Goal: Information Seeking & Learning: Find specific fact

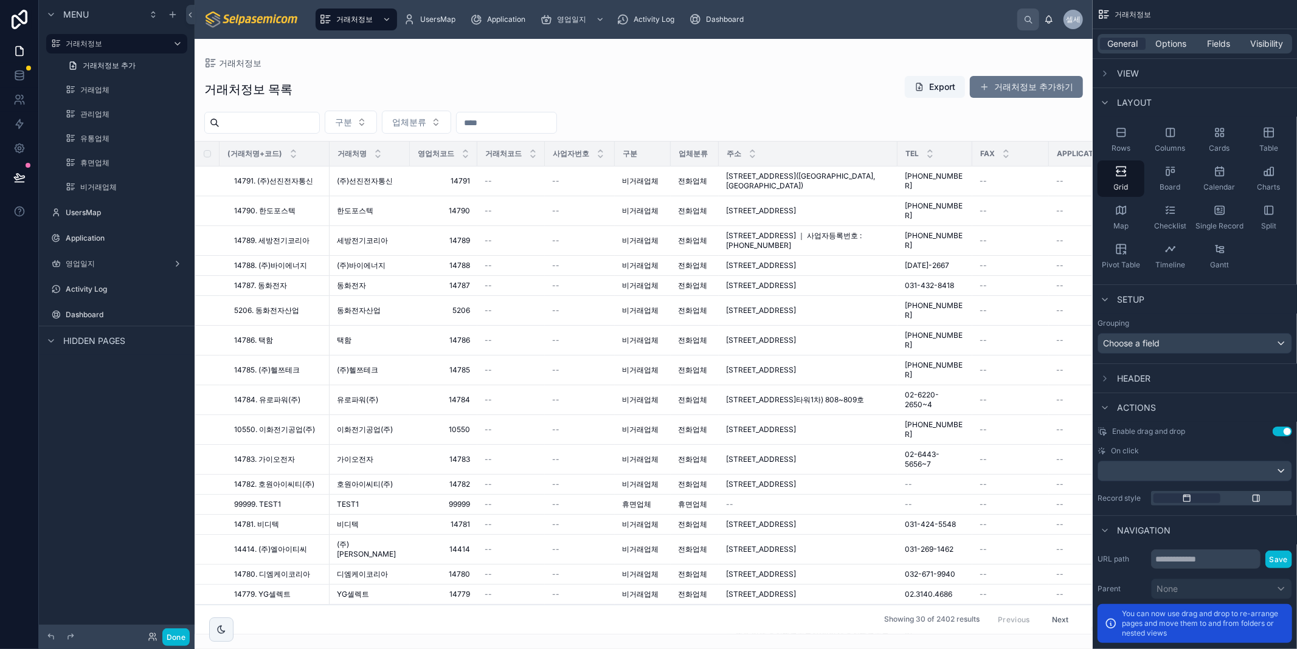
drag, startPoint x: 832, startPoint y: 624, endPoint x: 833, endPoint y: 631, distance: 7.4
click at [830, 626] on div "거래처정보 거래처정보 목록 Export 거래처정보 추가하기 구분 업체분류 (거래처명+코드) 거래처명 영업처코드 거래처코드 사업자번호 구분 업체…" at bounding box center [644, 337] width 898 height 596
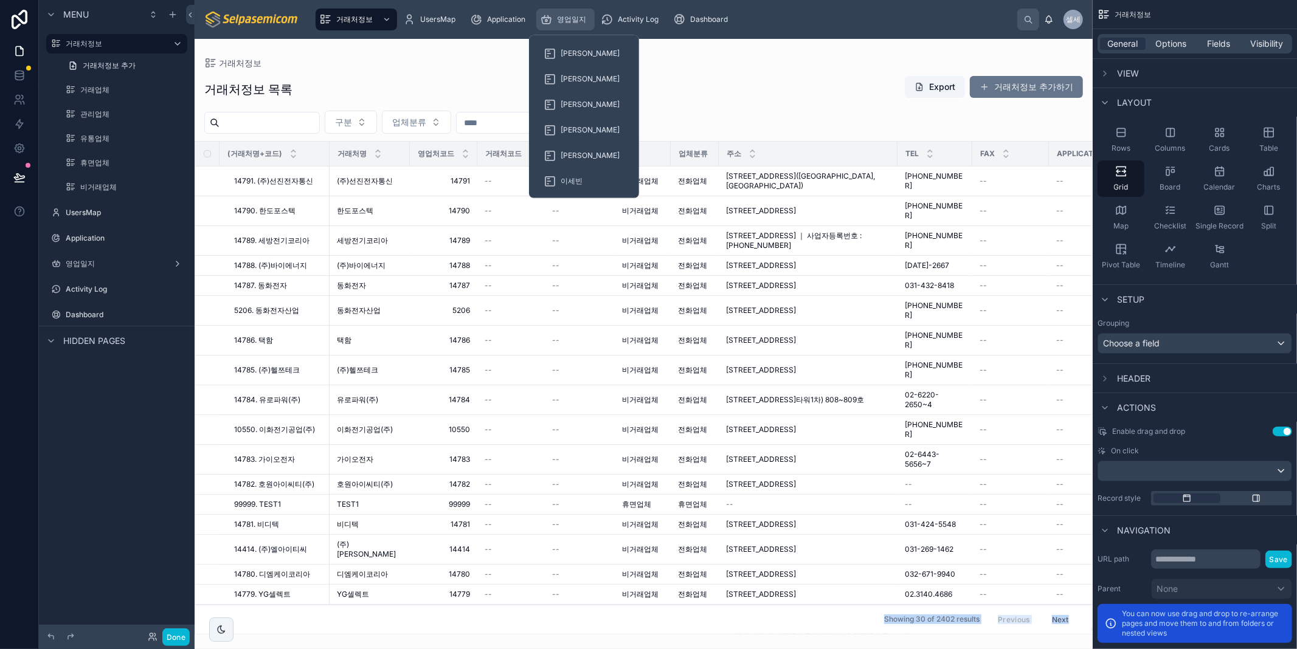
click at [563, 20] on span "영업일지" at bounding box center [571, 20] width 29 height 10
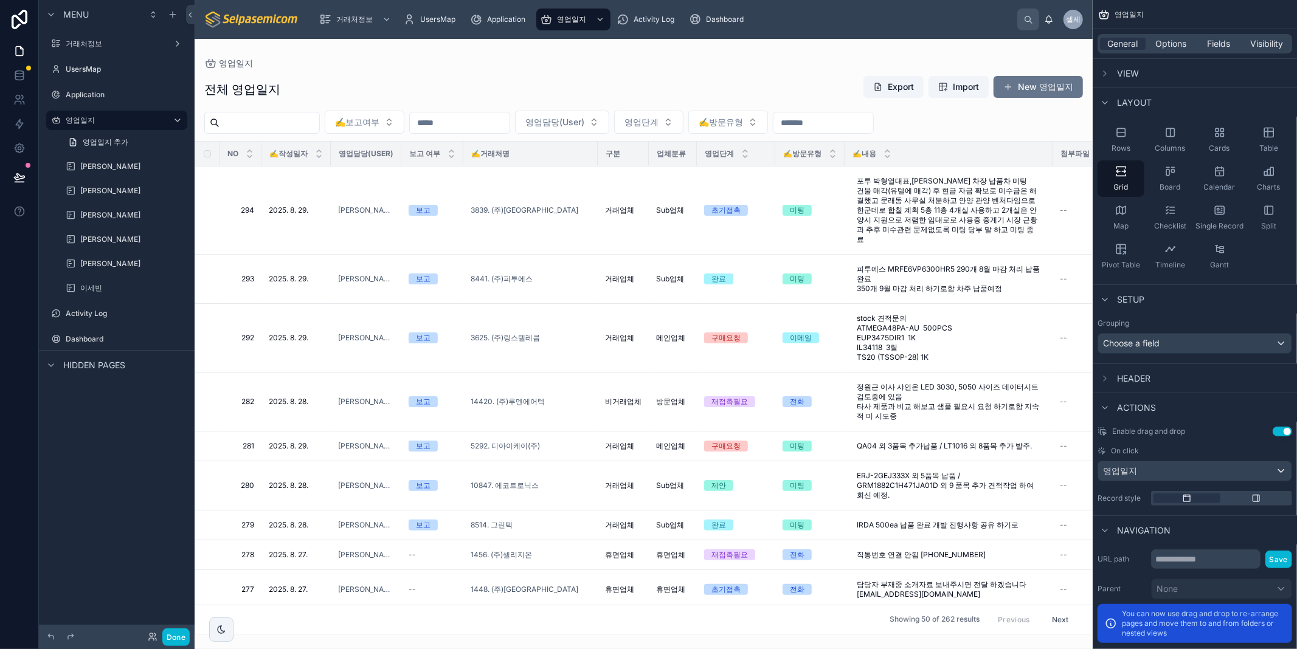
click at [672, 63] on div at bounding box center [644, 344] width 898 height 610
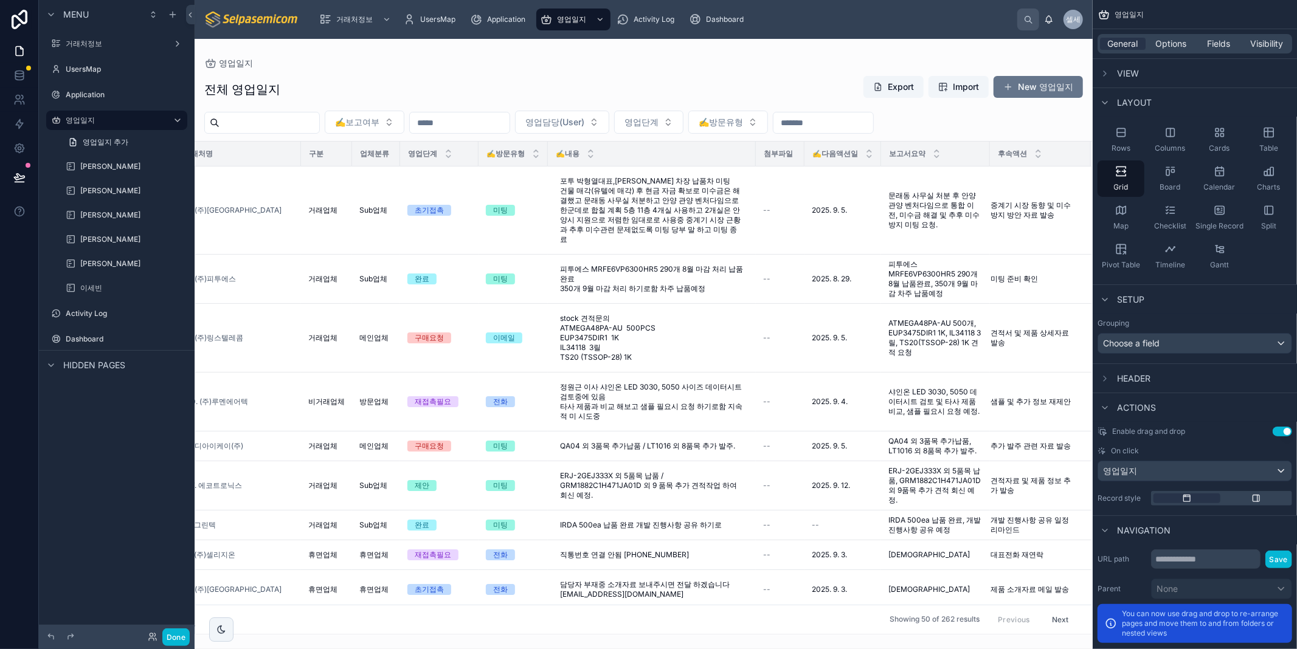
scroll to position [0, 308]
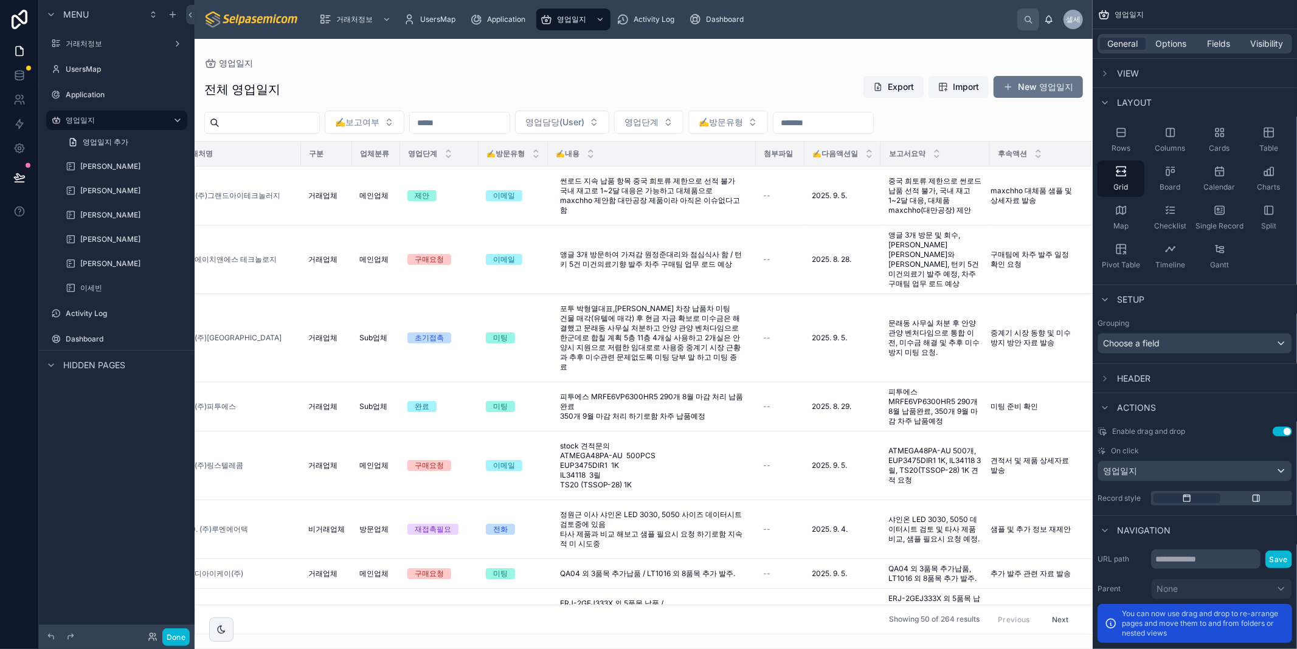
click at [676, 57] on div "영업일지 전체 영업일지 Export Import New 영업일지 ✍️보고여부 영업담당(User) 영업단계 ✍️방문유형 NO ✍️작성일자 영업담…" at bounding box center [644, 337] width 898 height 596
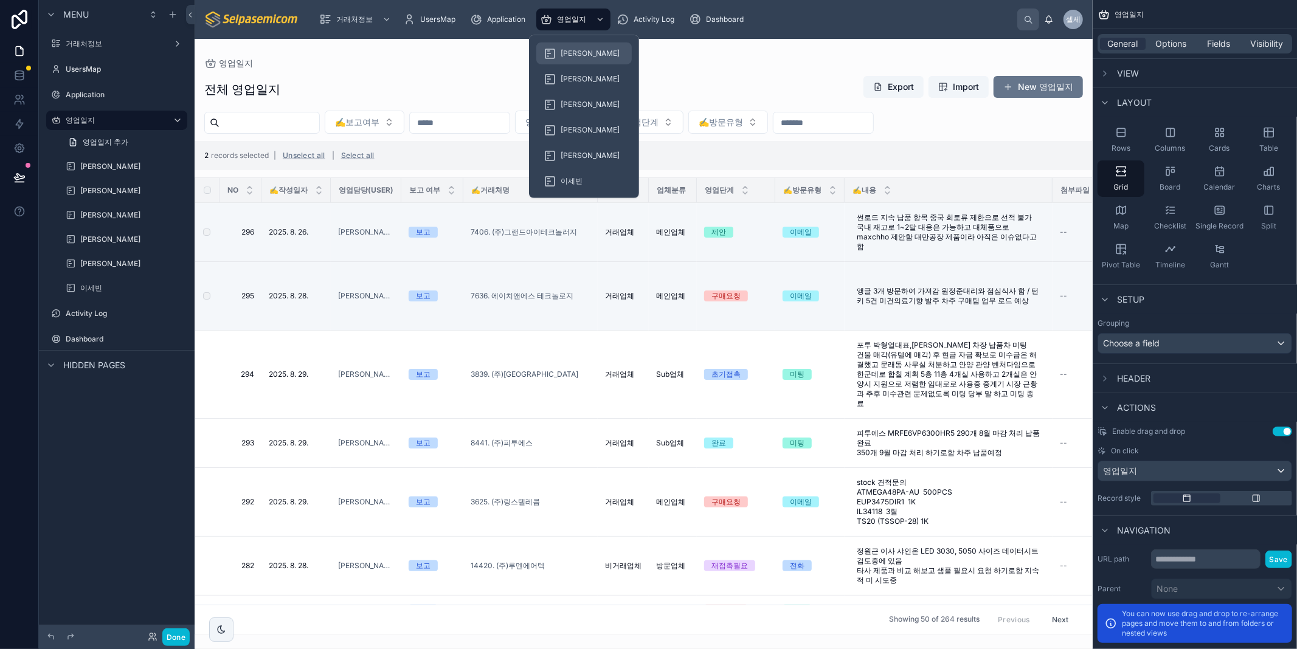
click at [564, 50] on span "[PERSON_NAME]" at bounding box center [590, 54] width 59 height 10
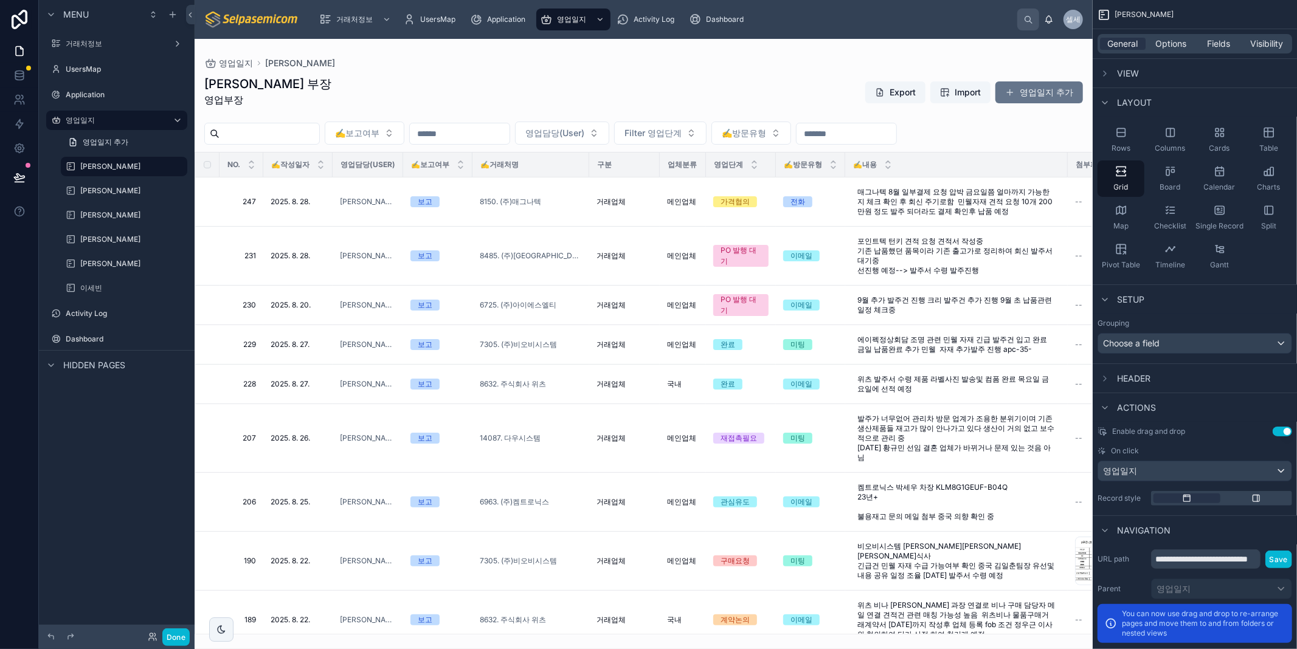
click at [435, 108] on div at bounding box center [644, 344] width 898 height 610
click at [203, 205] on label at bounding box center [199, 202] width 7 height 10
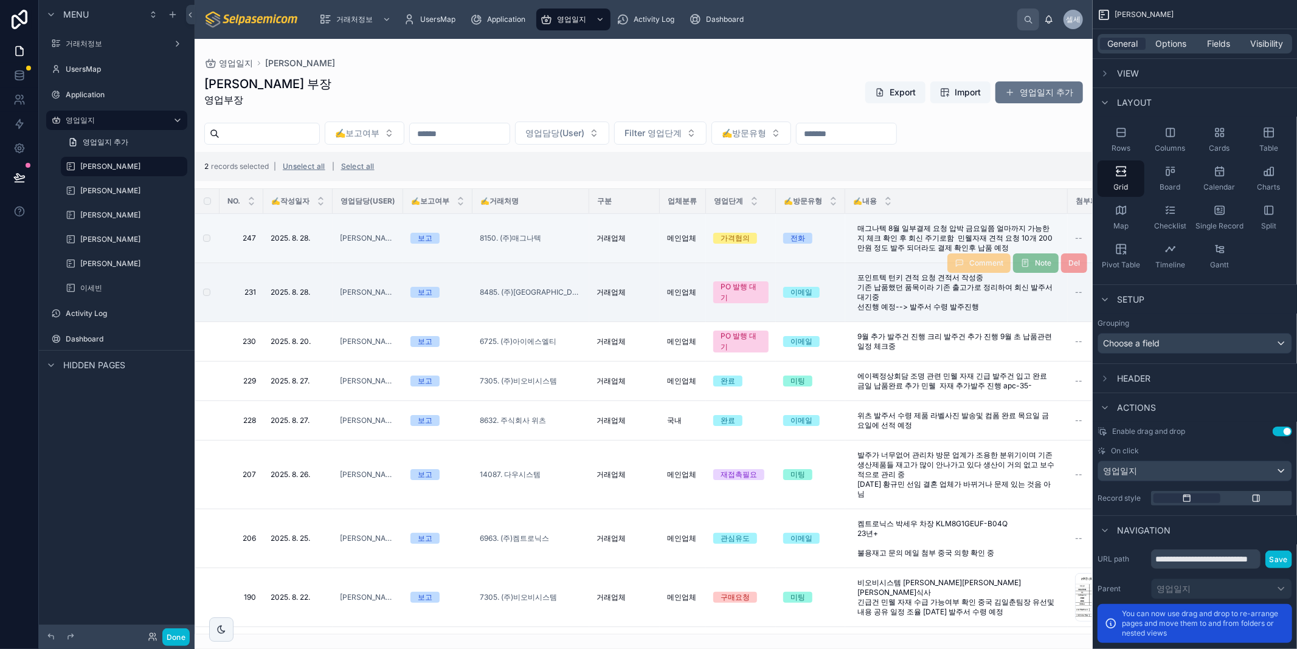
click at [203, 288] on td at bounding box center [207, 292] width 24 height 59
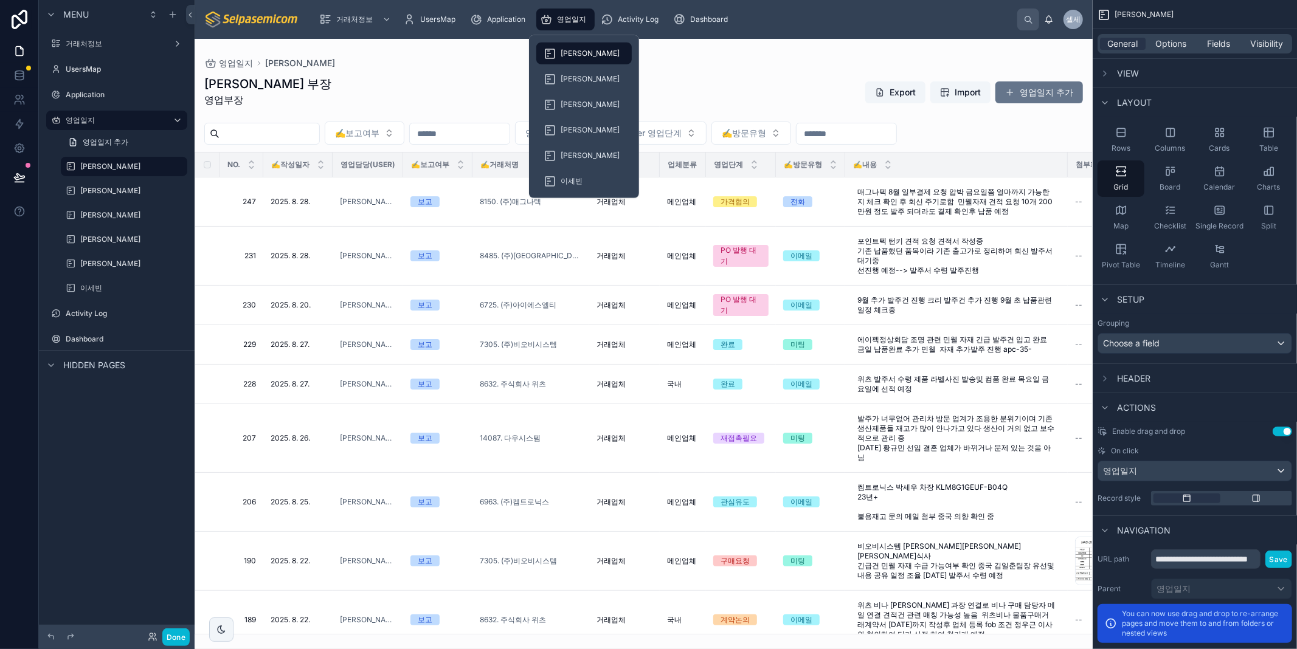
click at [563, 15] on span "영업일지" at bounding box center [571, 20] width 29 height 10
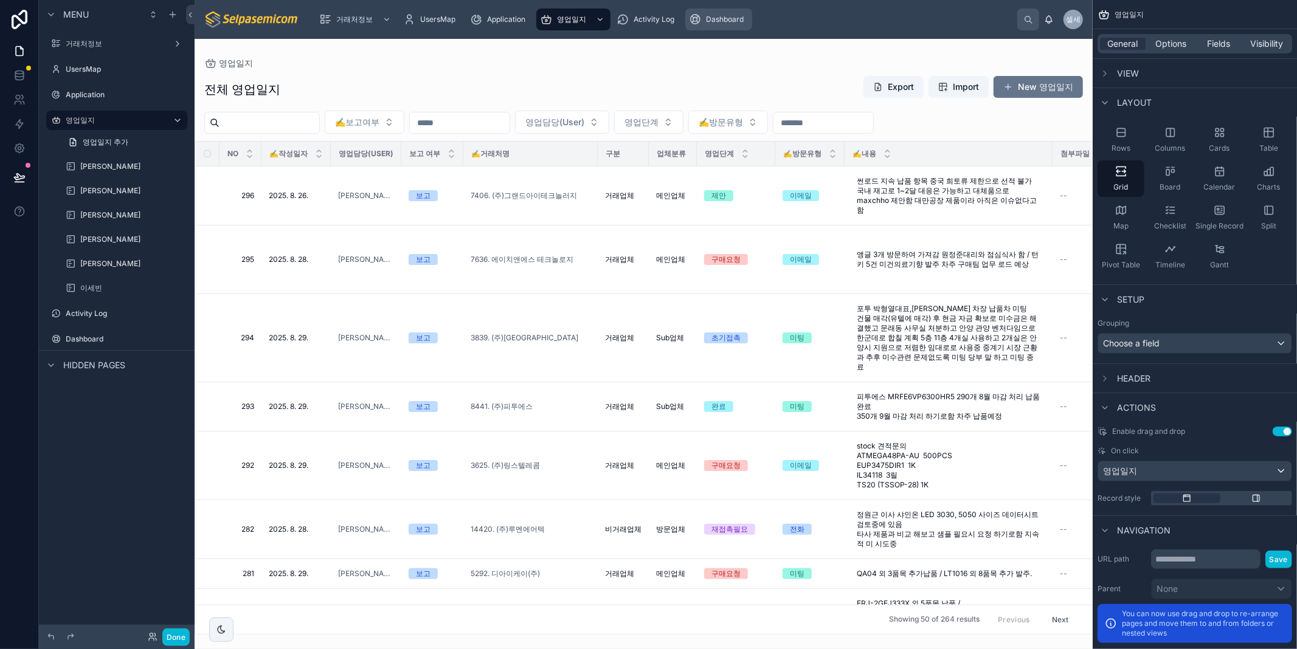
click at [733, 15] on span "Dashboard" at bounding box center [725, 20] width 38 height 10
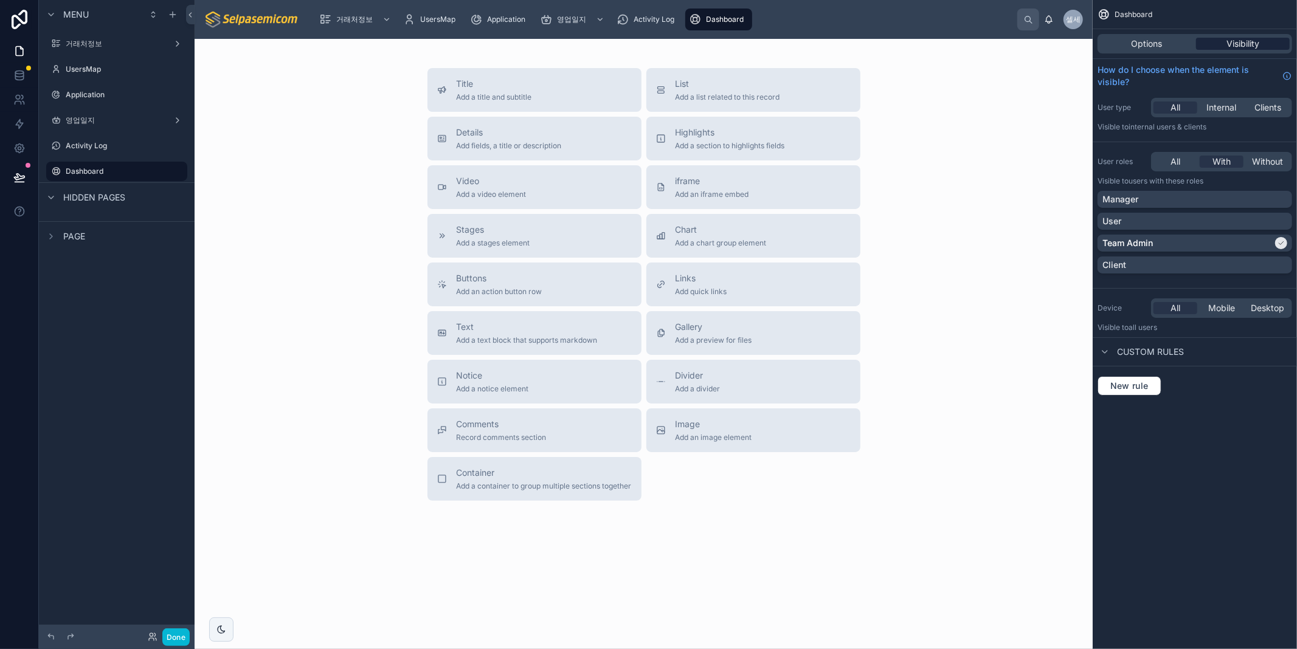
click at [1229, 49] on span "Visibility" at bounding box center [1242, 44] width 33 height 12
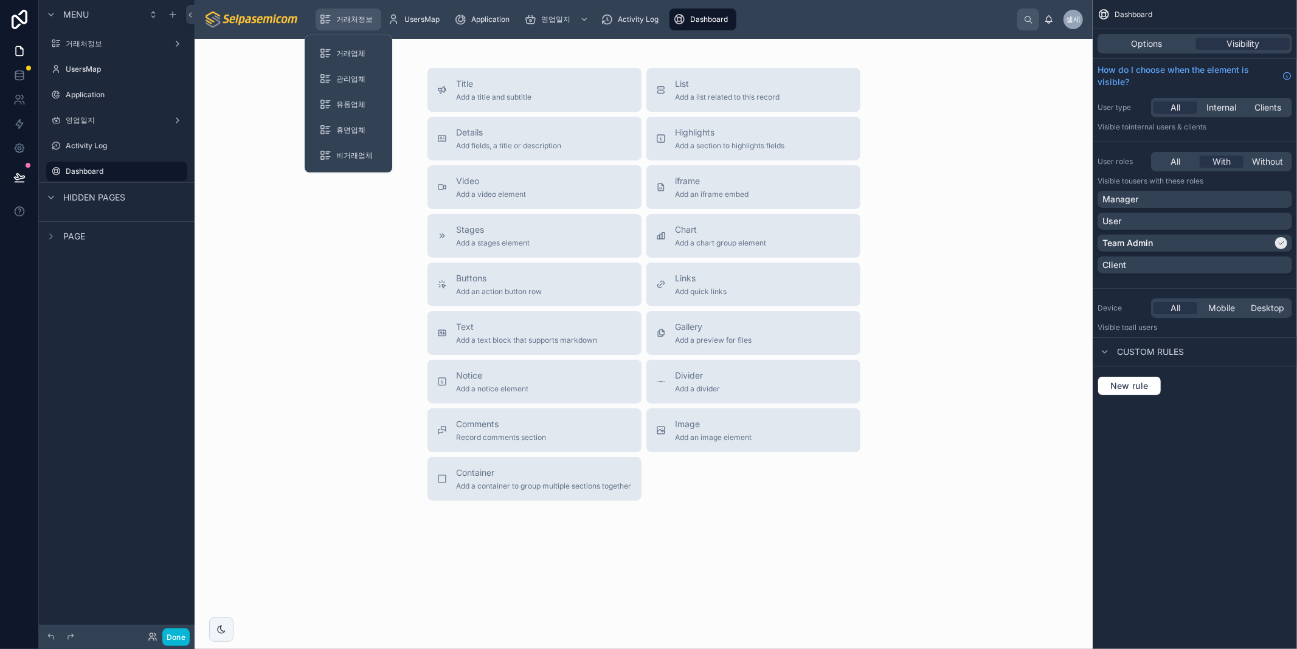
click at [366, 21] on span "거래처정보" at bounding box center [354, 20] width 36 height 10
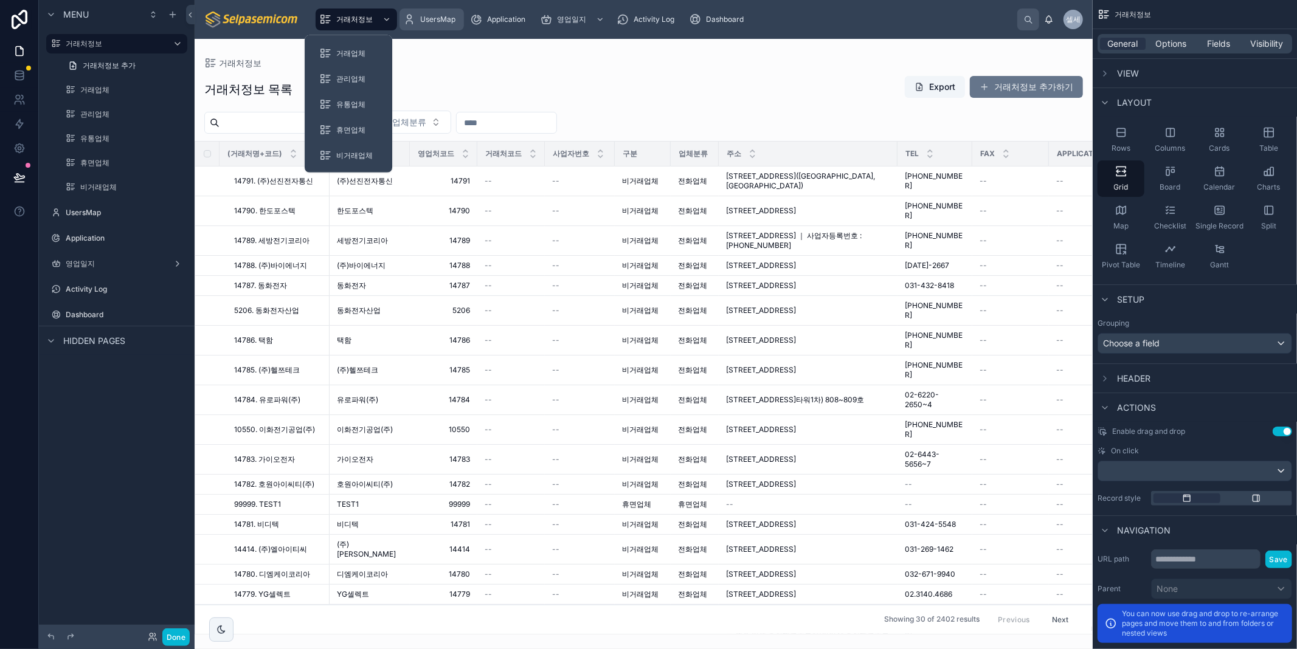
click at [424, 19] on span "UsersMap" at bounding box center [437, 20] width 35 height 10
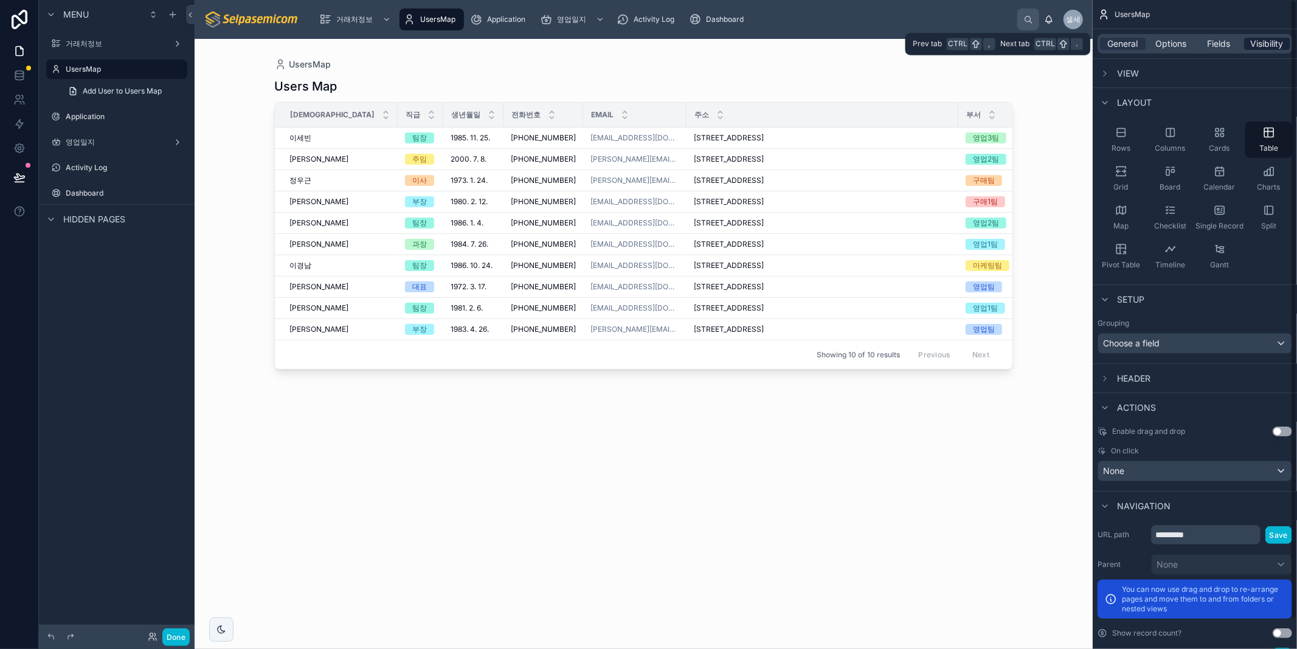
click at [1254, 43] on span "Visibility" at bounding box center [1267, 44] width 33 height 12
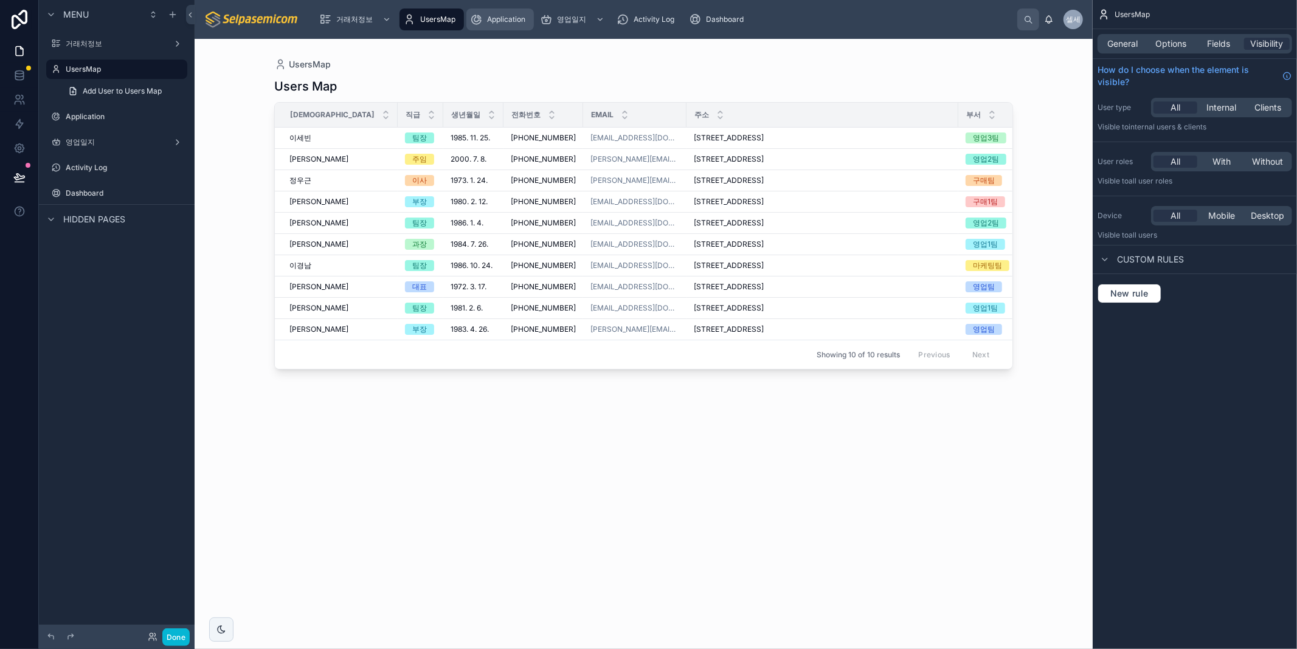
click at [500, 15] on span "Application" at bounding box center [506, 20] width 38 height 10
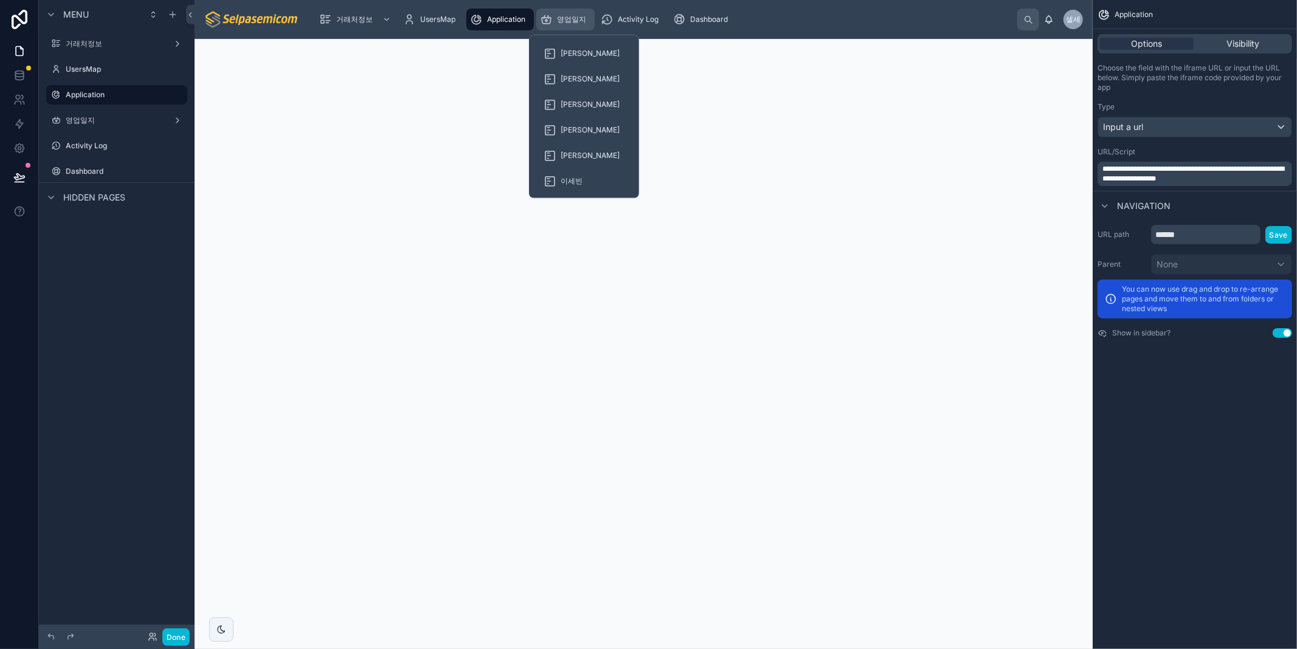
click at [565, 15] on span "영업일지" at bounding box center [571, 20] width 29 height 10
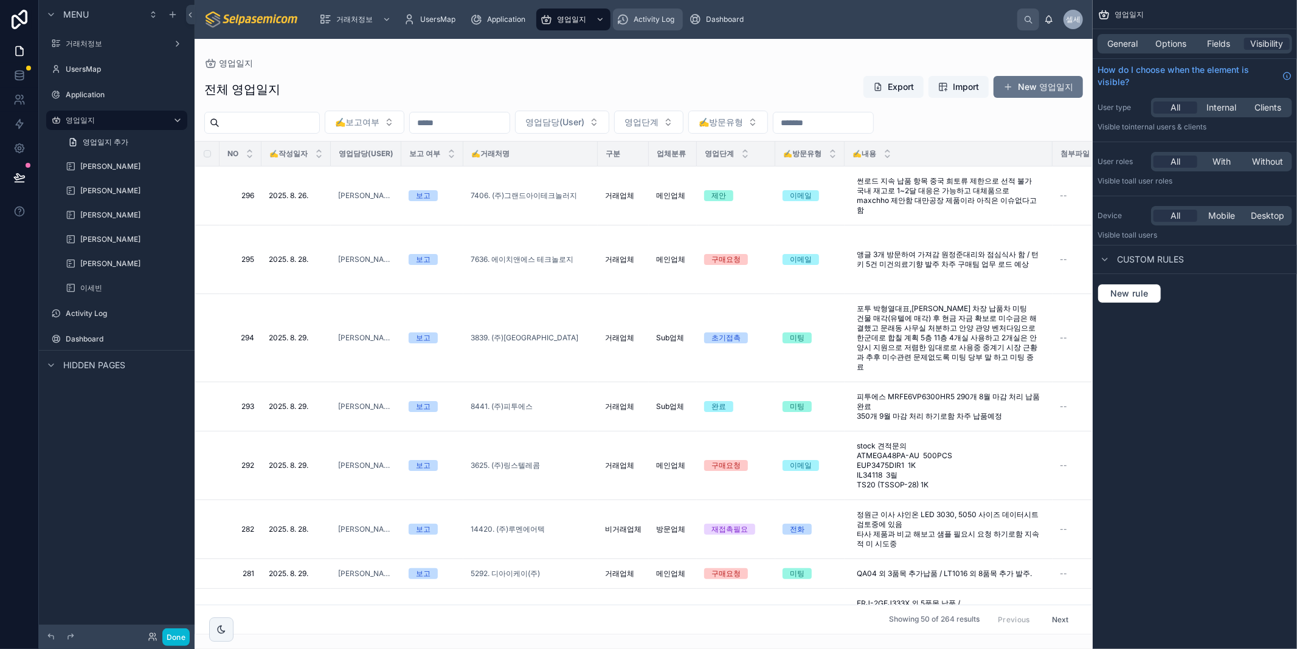
click at [633, 22] on span "Activity Log" at bounding box center [653, 20] width 41 height 10
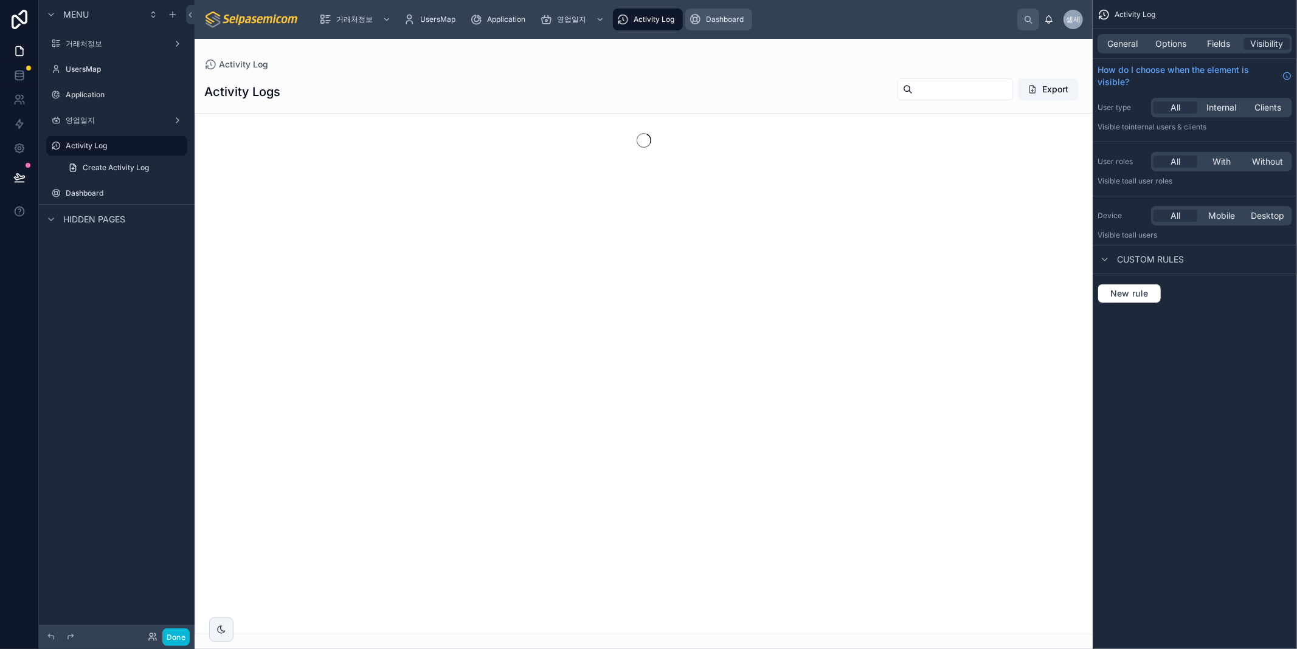
click at [731, 21] on span "Dashboard" at bounding box center [725, 20] width 38 height 10
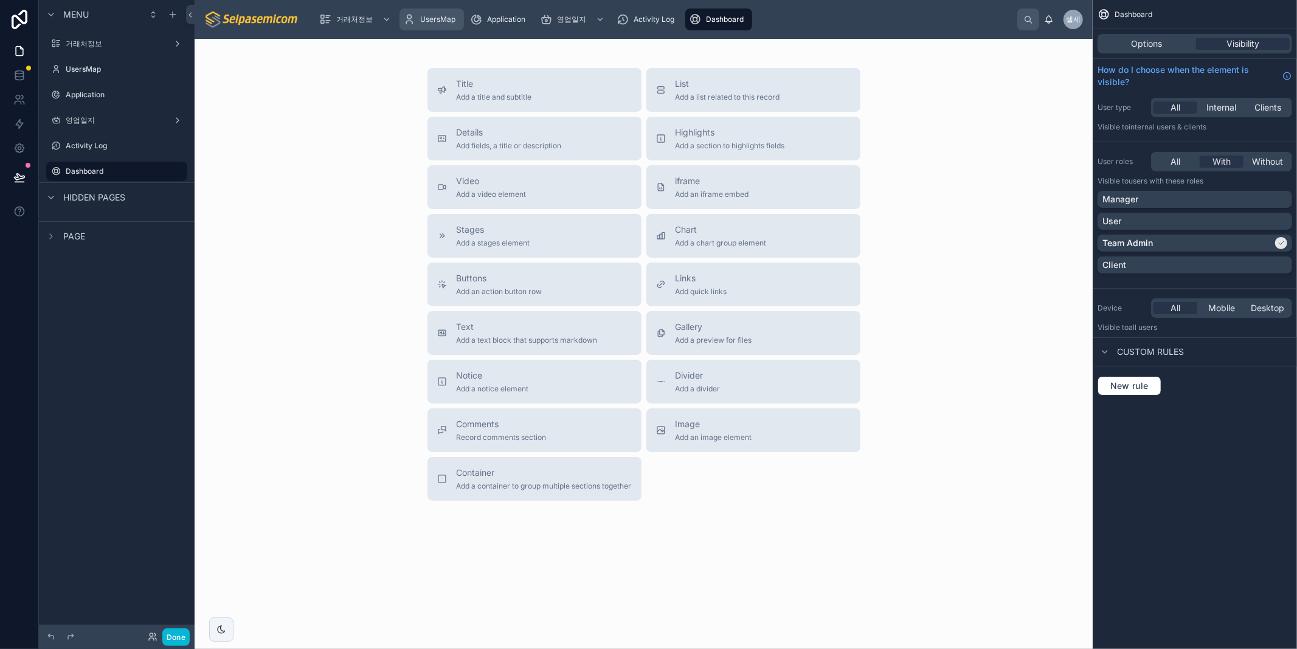
click at [416, 26] on div "UsersMap" at bounding box center [431, 19] width 57 height 19
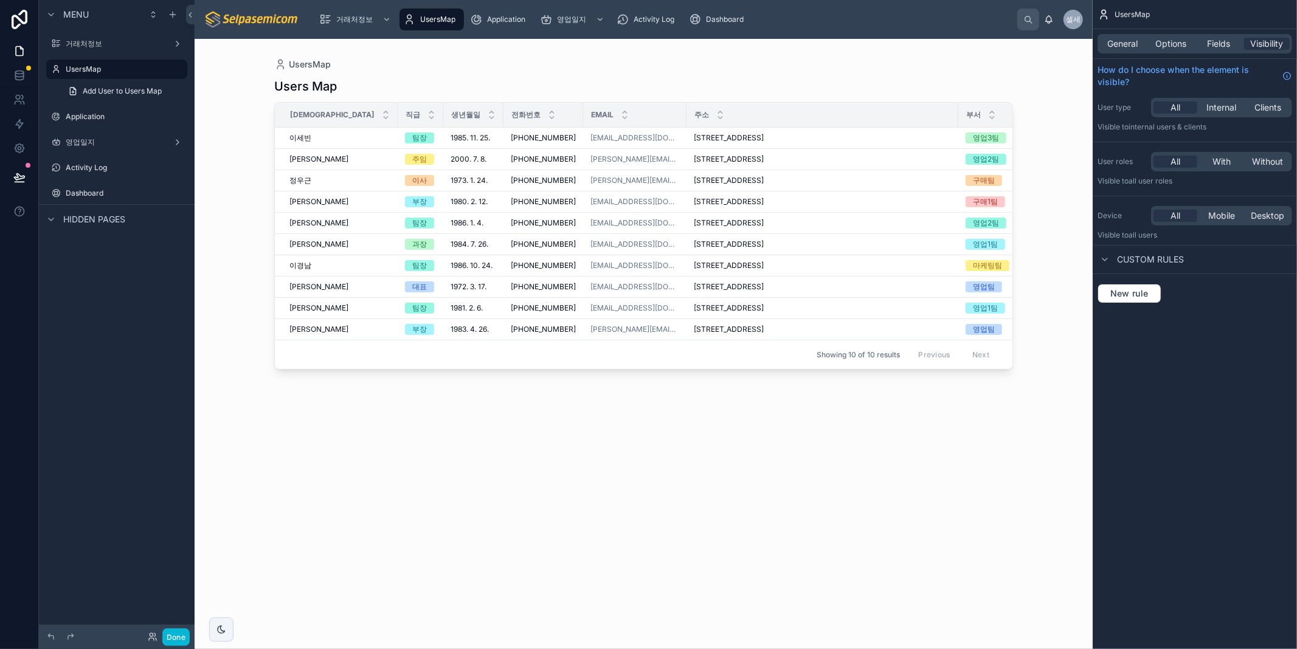
click at [566, 487] on div at bounding box center [644, 337] width 778 height 596
drag, startPoint x: 854, startPoint y: 435, endPoint x: 767, endPoint y: 429, distance: 87.2
click at [854, 438] on div "Users Map 성함 직급 생년월일 전화번호 Email 주소 부서 재직유무 [PERSON_NAME] [PERSON_NAME] 팀장 [DATE…" at bounding box center [643, 353] width 739 height 564
click at [990, 117] on icon at bounding box center [992, 118] width 4 height 2
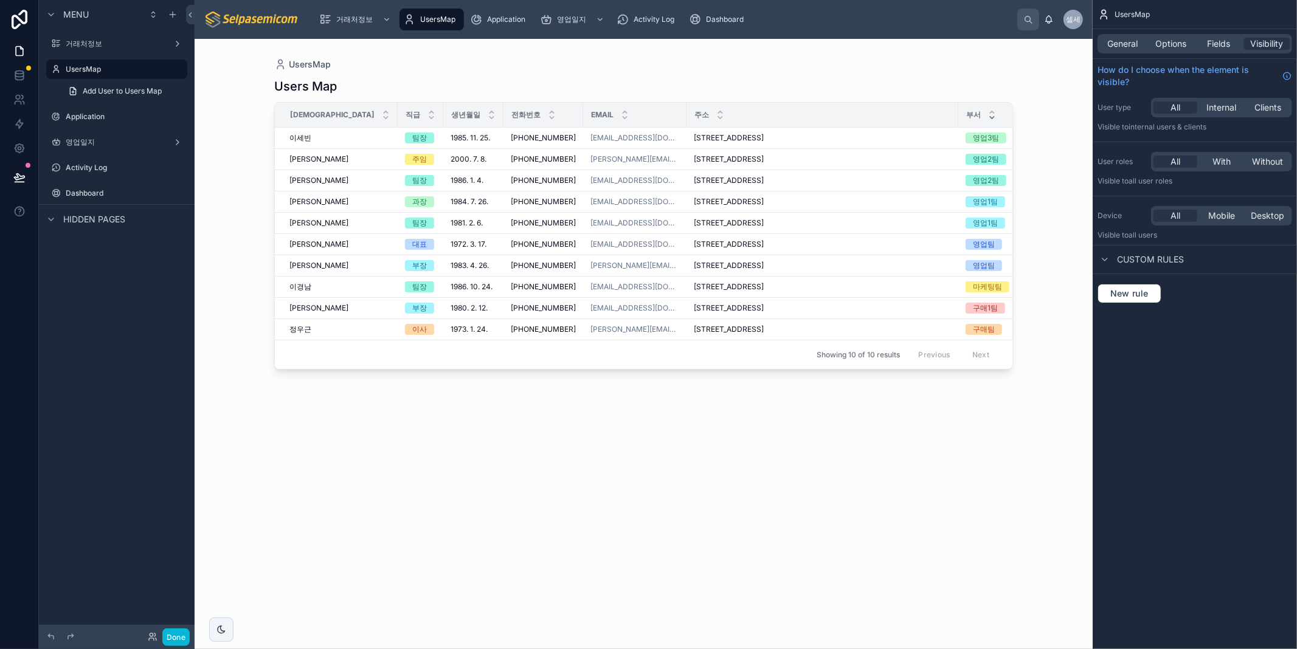
click at [643, 475] on div "Users Map 성함 직급 생년월일 전화번호 Email 주소 부서 재직유무 [PERSON_NAME] [PERSON_NAME] 팀장 [DATE…" at bounding box center [643, 353] width 739 height 564
click at [488, 26] on div "Application" at bounding box center [500, 19] width 60 height 19
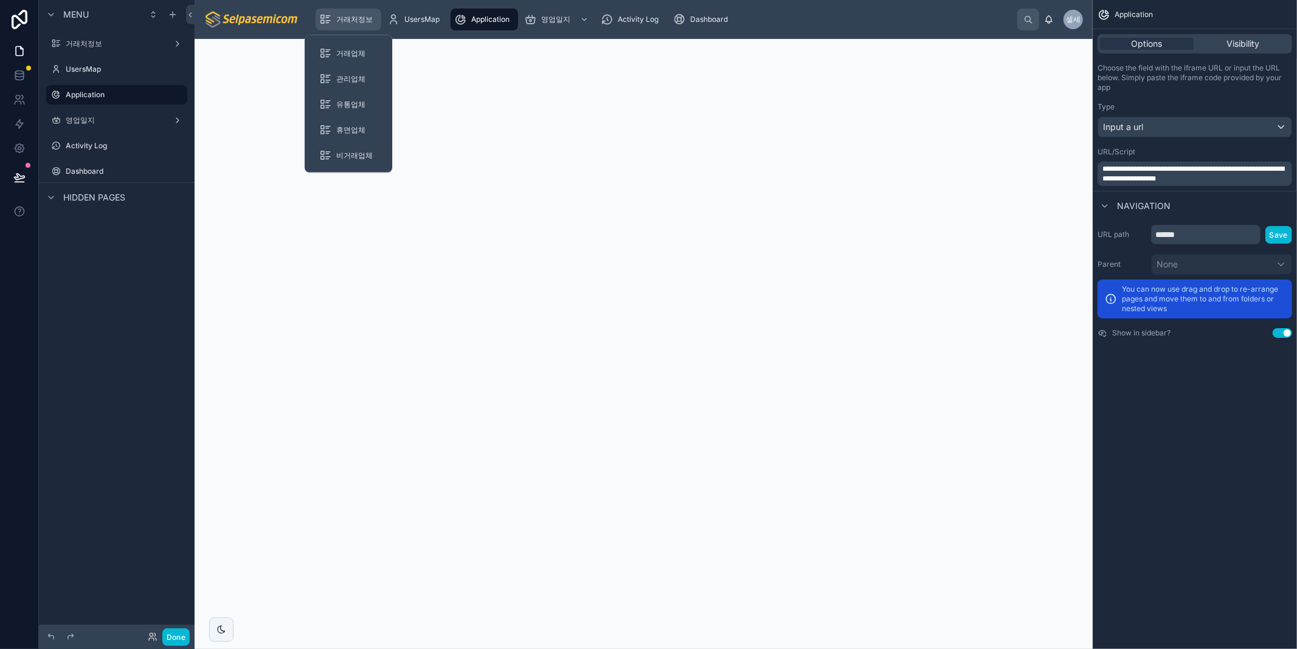
click at [350, 18] on span "거래처정보" at bounding box center [354, 20] width 36 height 10
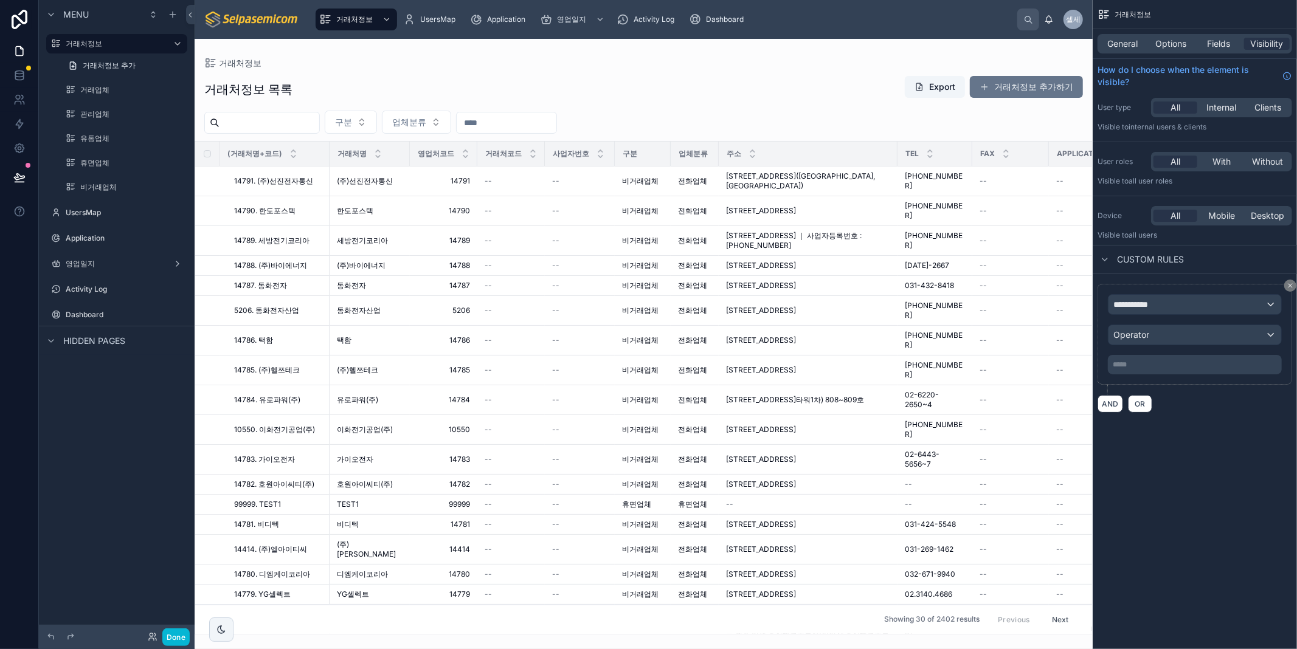
drag, startPoint x: 543, startPoint y: 629, endPoint x: 491, endPoint y: 617, distance: 53.5
click at [485, 624] on div "거래처정보 거래처정보 목록 Export 거래처정보 추가하기 구분 업체분류 (거래처명+코드) 거래처명 영업처코드 거래처코드 사업자번호 구분 업체…" at bounding box center [644, 337] width 898 height 596
click at [750, 87] on div at bounding box center [644, 344] width 898 height 610
click at [837, 46] on div "거래처정보 거래처정보 목록 Export 거래처정보 추가하기 구분 업체분류 (거래처명+코드) 거래처명 영업처코드 거래처코드 사업자번호 구분 업체…" at bounding box center [644, 337] width 898 height 596
drag, startPoint x: 871, startPoint y: 193, endPoint x: 1001, endPoint y: 195, distance: 130.1
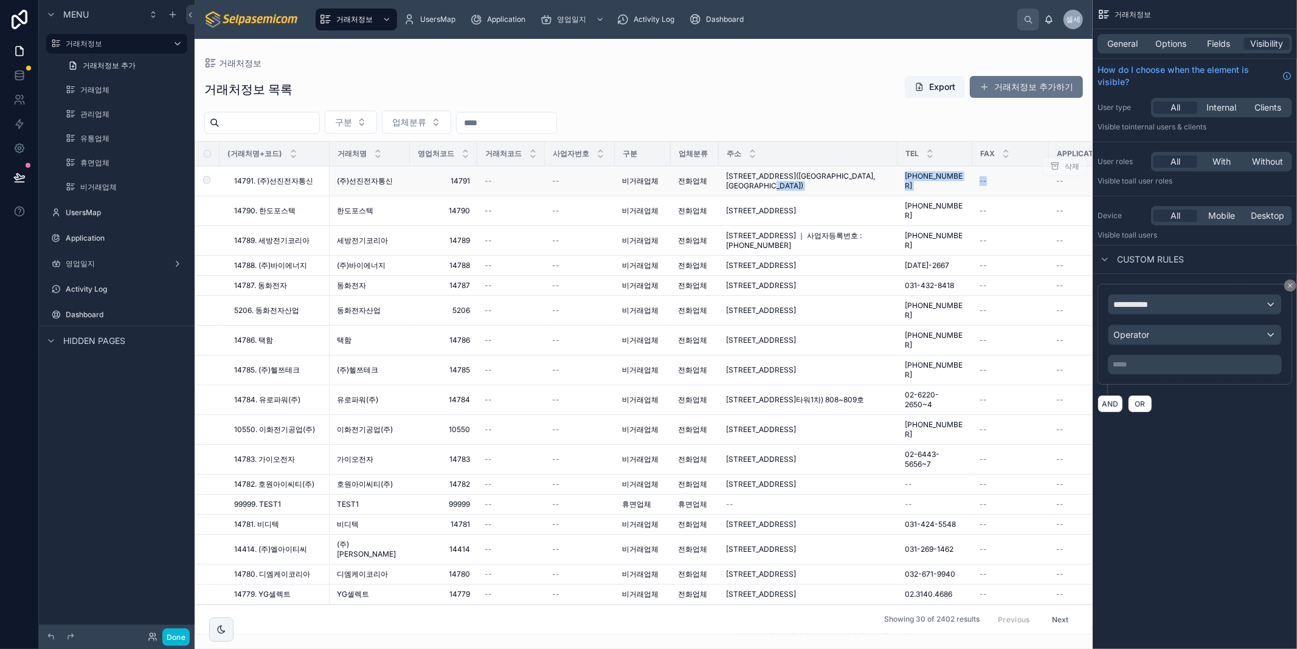
click at [1001, 195] on tr "14791. (주)선진전자통신 14791. (주)선진전자통신 (주)선진전자통신 (주)선진전자통신 14791 14791 -- -- 비거래업체 전…" at bounding box center [1195, 182] width 2001 height 30
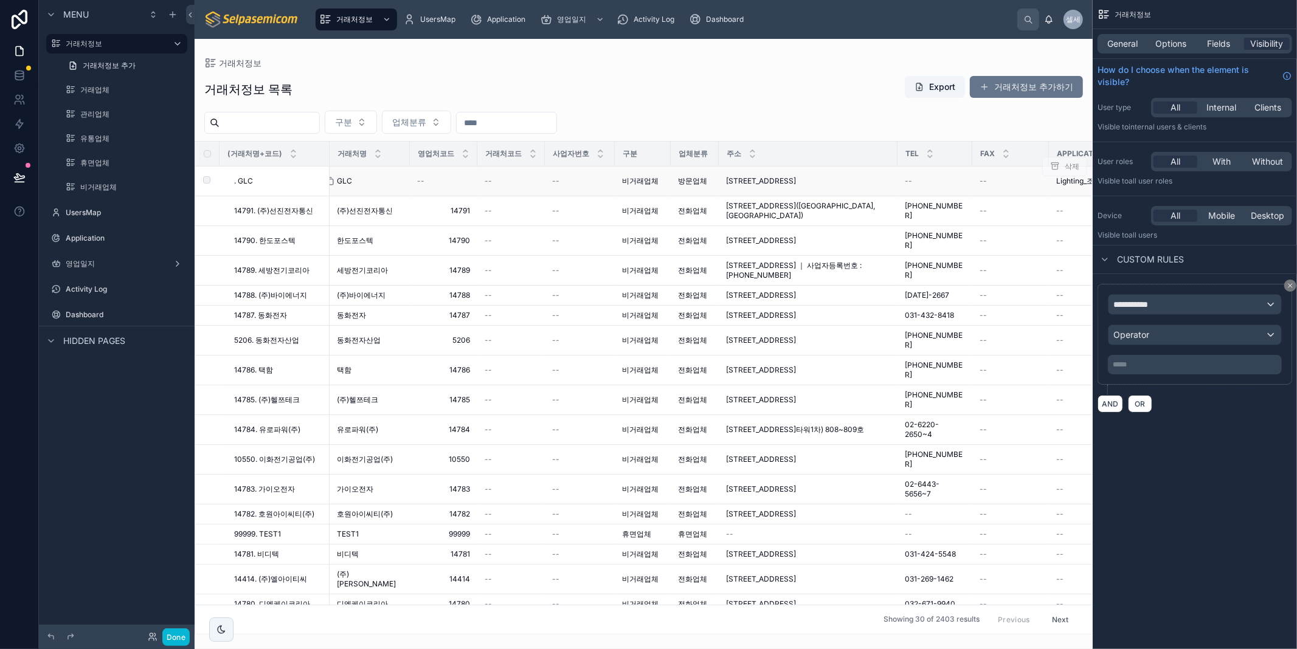
click at [325, 181] on icon at bounding box center [330, 181] width 10 height 10
click at [437, 50] on div "거래처정보 거래처정보 목록 Export 거래처정보 추가하기 구분 업체분류 (거래처명+코드) 거래처명 영업처코드 거래처코드 사업자번호 구분 업체…" at bounding box center [644, 337] width 898 height 596
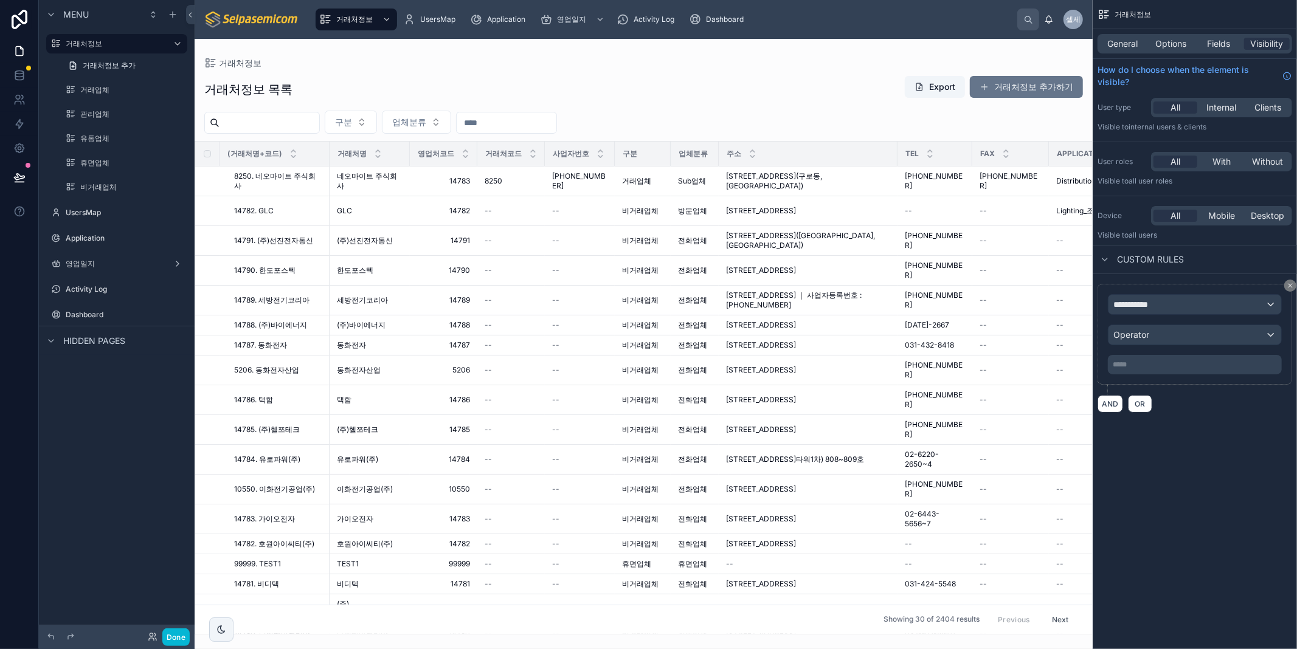
click at [618, 52] on div "거래처정보 거래처정보 목록 Export 거래처정보 추가하기 구분 업체분류 (거래처명+코드) 거래처명 영업처코드 거래처코드 사업자번호 구분 업체…" at bounding box center [644, 337] width 898 height 596
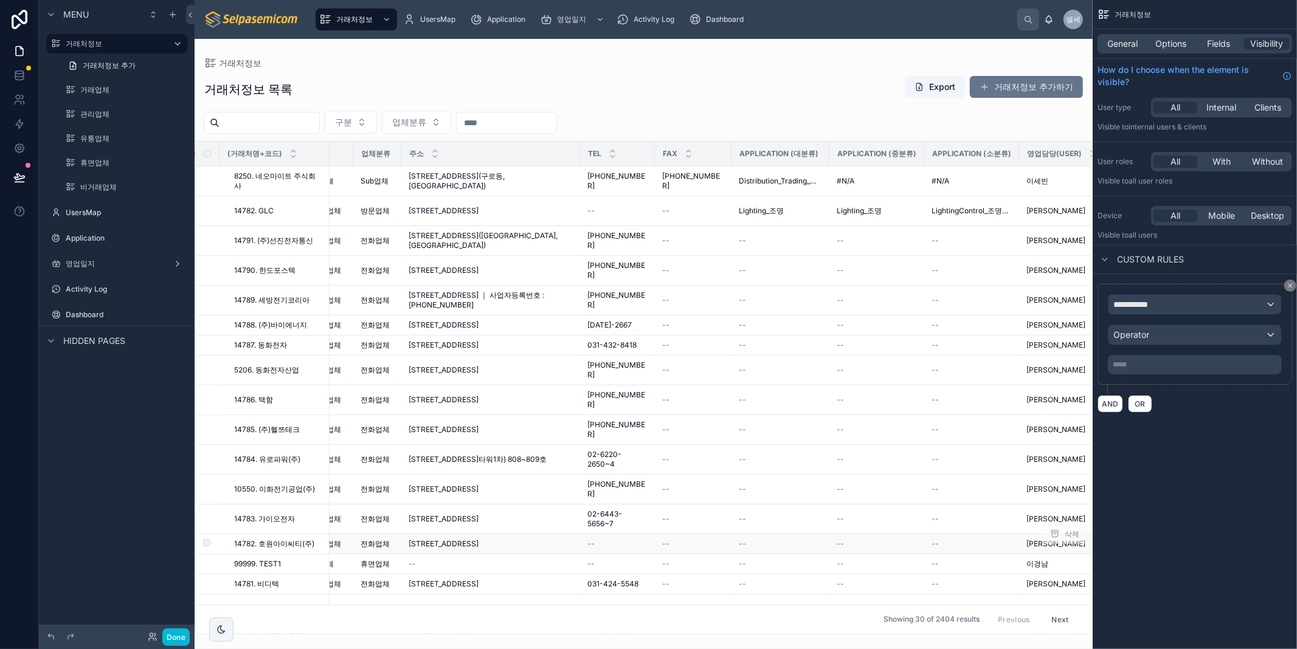
scroll to position [0, 337]
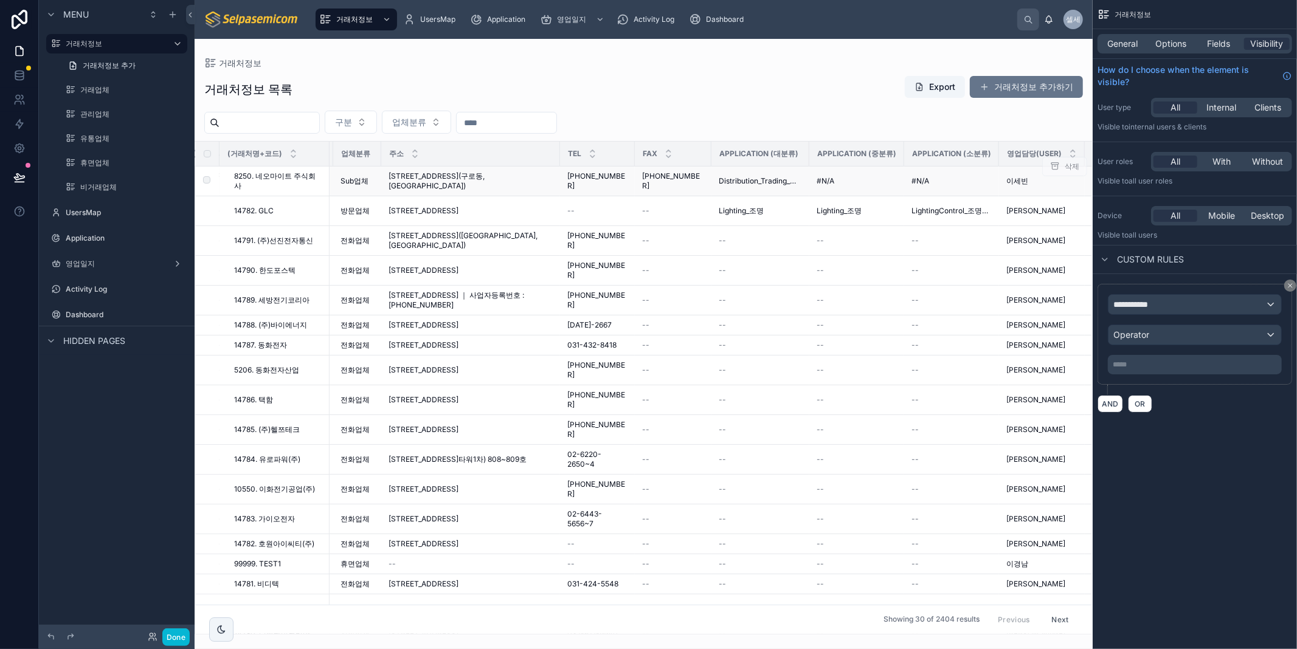
click at [817, 181] on span "#N/A" at bounding box center [825, 181] width 18 height 10
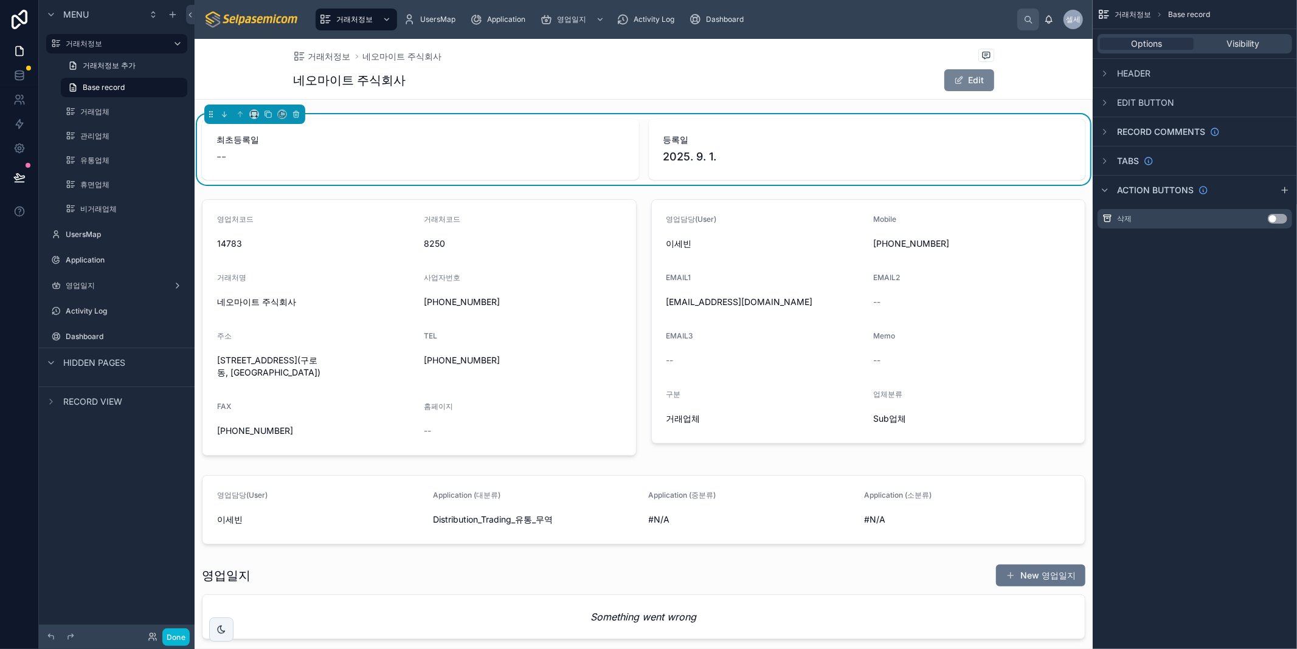
click at [962, 77] on button "Edit" at bounding box center [969, 80] width 50 height 22
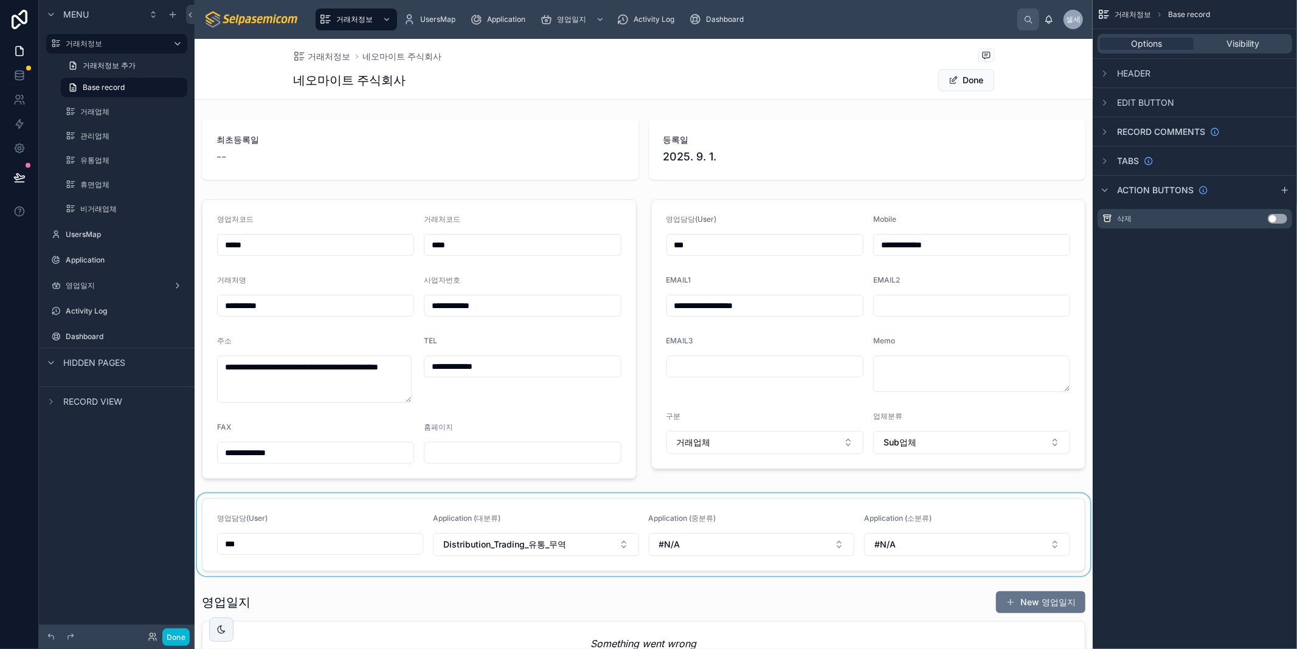
click at [830, 547] on div at bounding box center [644, 535] width 898 height 83
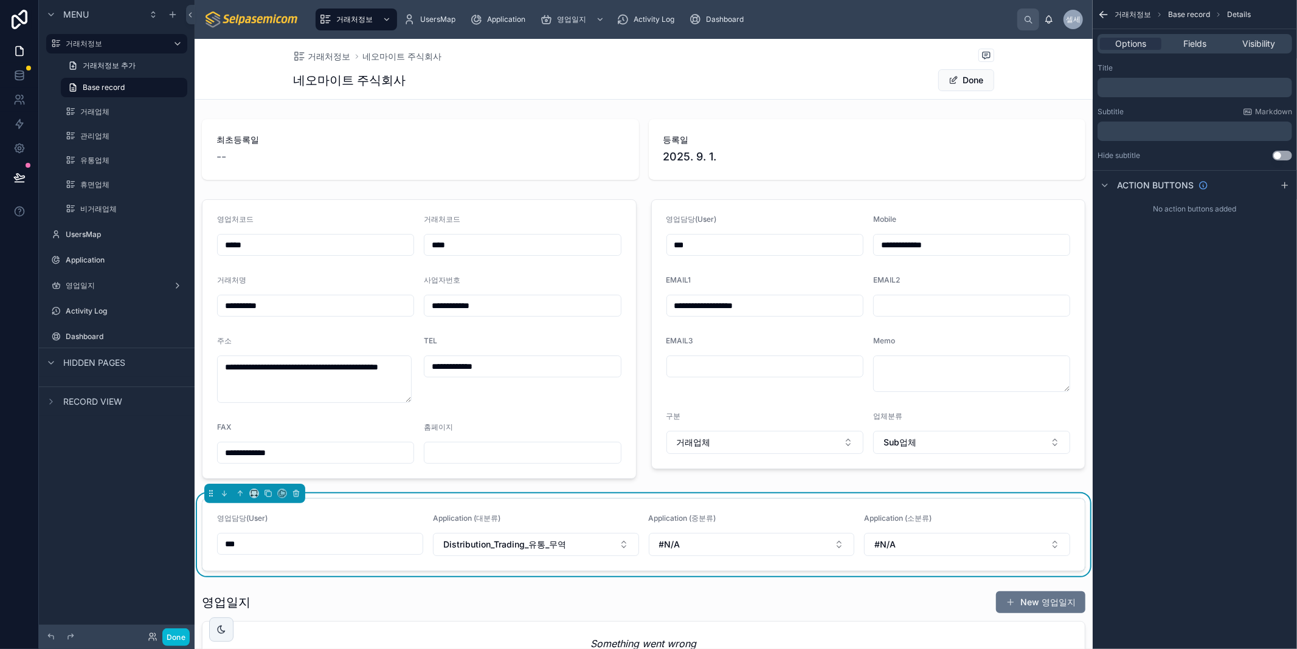
click at [830, 547] on button "#N/A" at bounding box center [752, 544] width 206 height 23
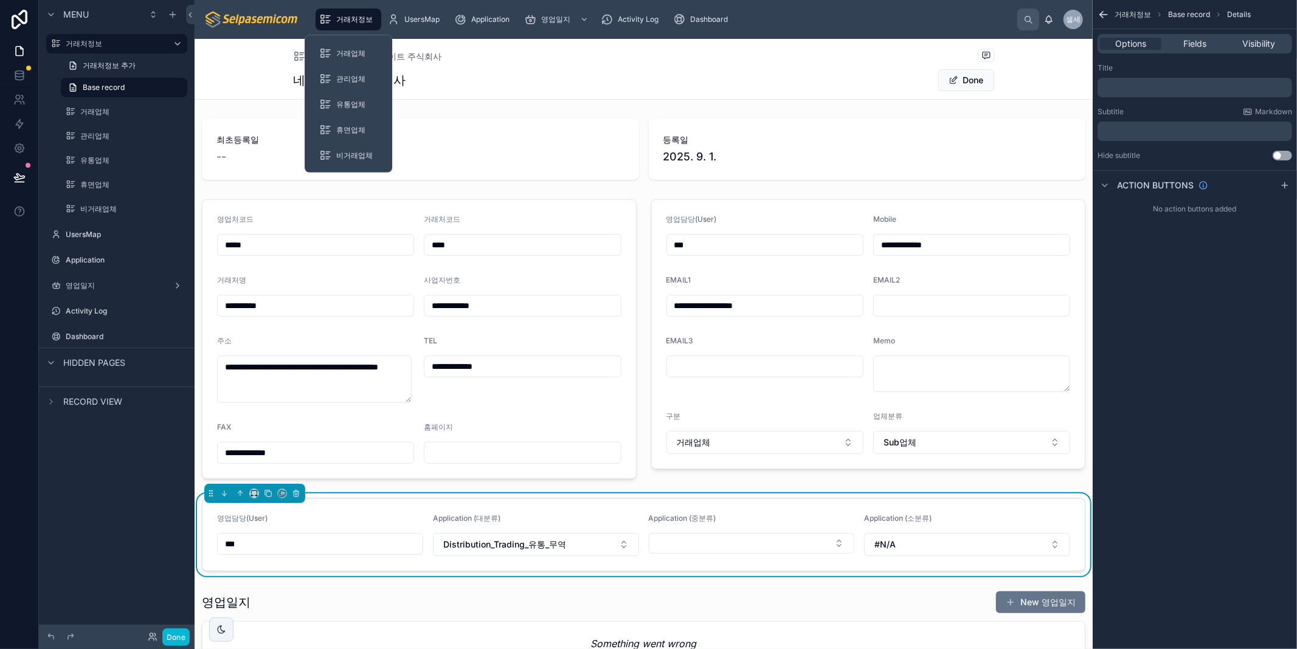
click at [356, 21] on span "거래처정보" at bounding box center [354, 20] width 36 height 10
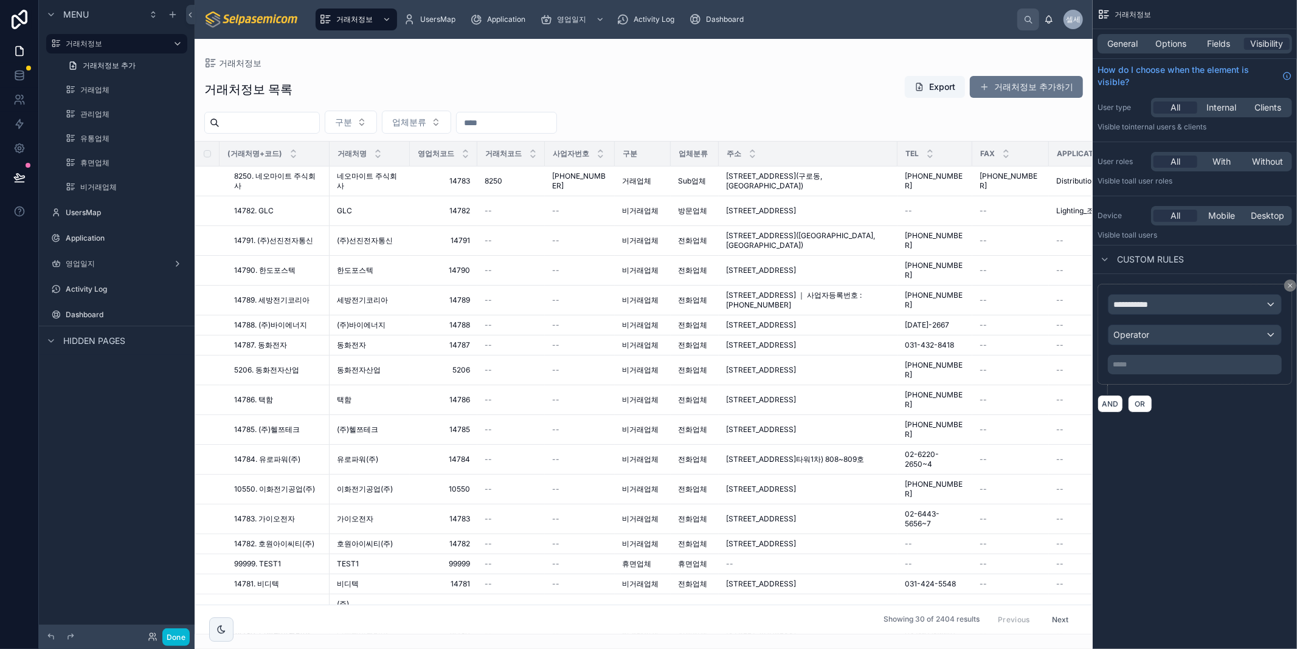
click at [319, 126] on input "text" at bounding box center [269, 122] width 100 height 17
type input "*****"
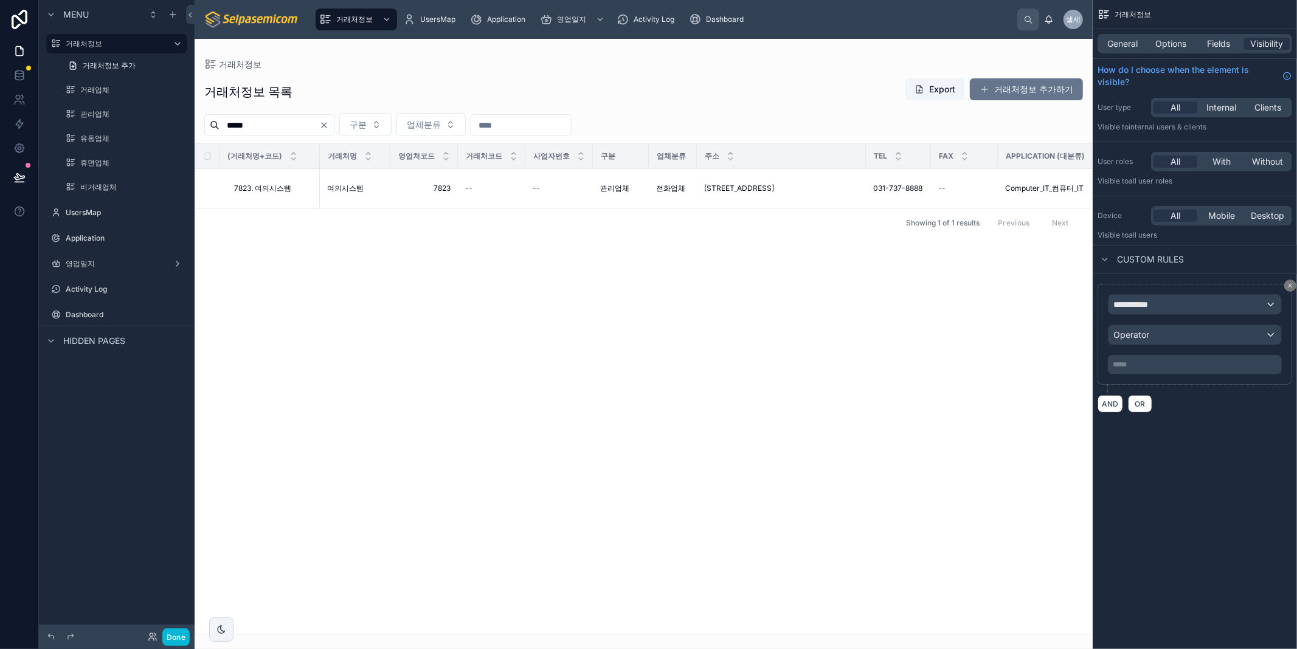
drag, startPoint x: 848, startPoint y: 407, endPoint x: 762, endPoint y: 289, distance: 146.7
click at [849, 407] on div "(거래처명+코드) 거래처명 영업처코드 거래처코드 사업자번호 구분 업체분류 주소 TEL FAX Application (대분류) Applicati…" at bounding box center [643, 389] width 897 height 490
click at [384, 182] on td "여의시스템 여의시스템" at bounding box center [355, 189] width 71 height 40
click at [774, 185] on span "[STREET_ADDRESS]" at bounding box center [739, 189] width 70 height 10
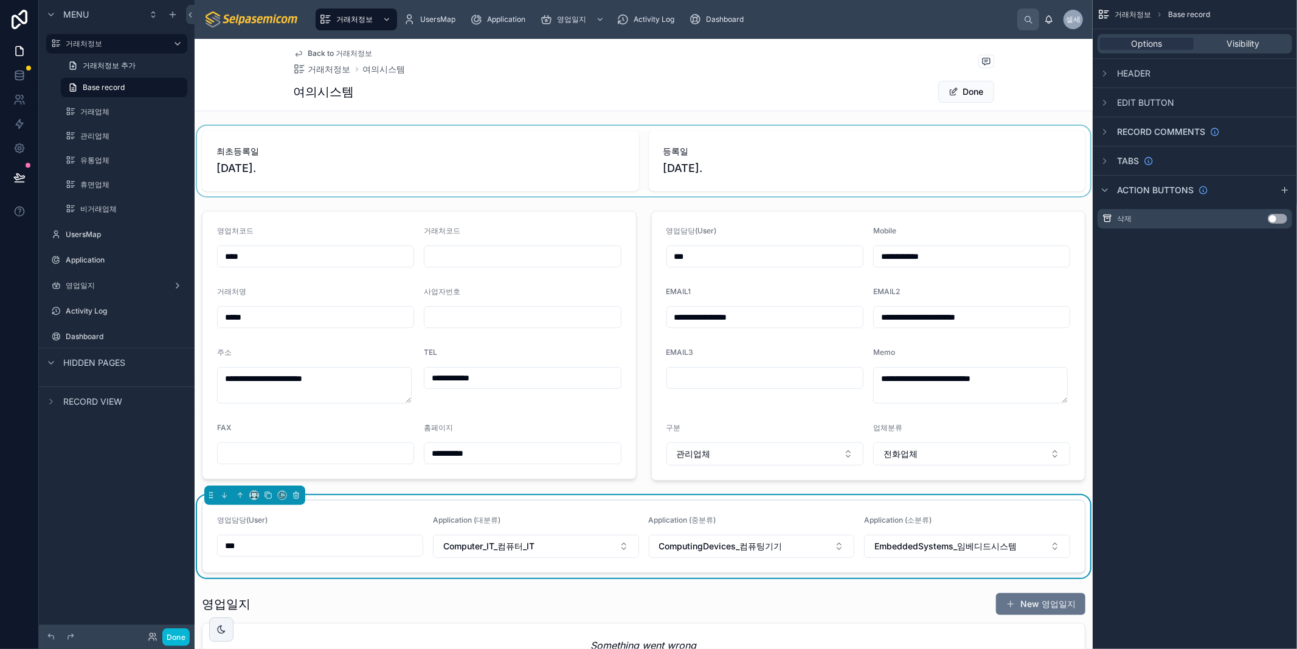
drag, startPoint x: 922, startPoint y: 135, endPoint x: 938, endPoint y: 152, distance: 23.6
click at [921, 136] on div at bounding box center [644, 161] width 898 height 71
type input "**********"
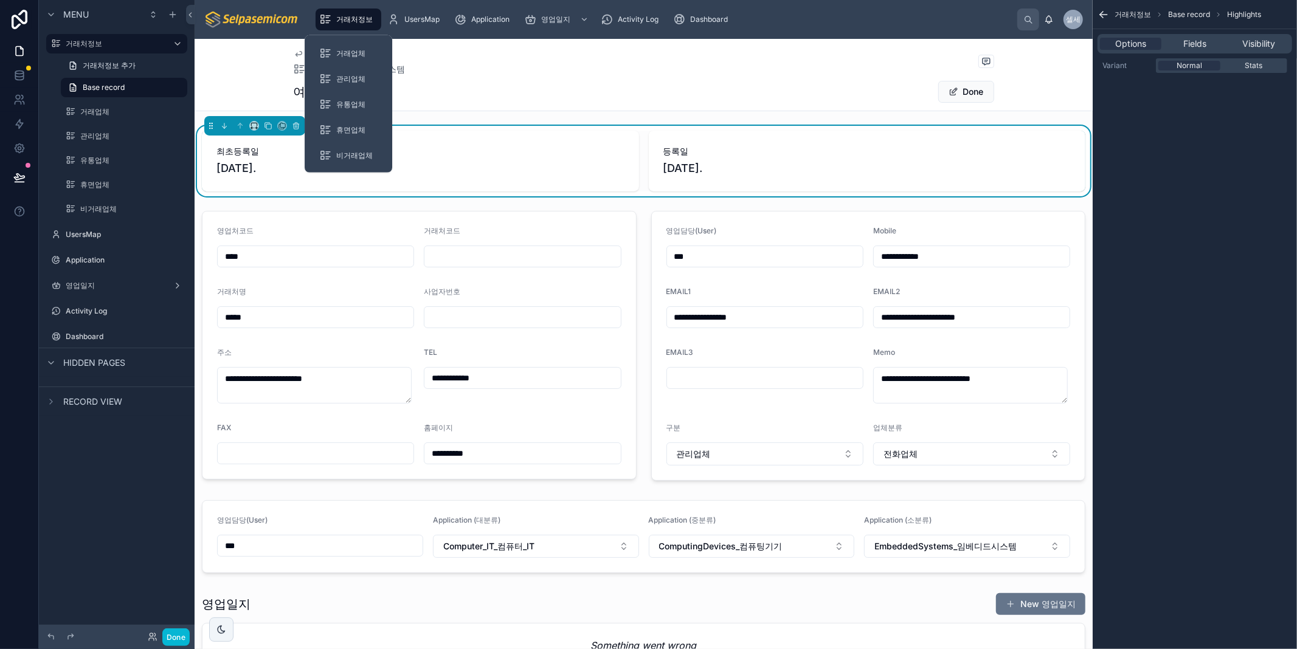
click at [359, 13] on div "거래처정보" at bounding box center [348, 19] width 58 height 19
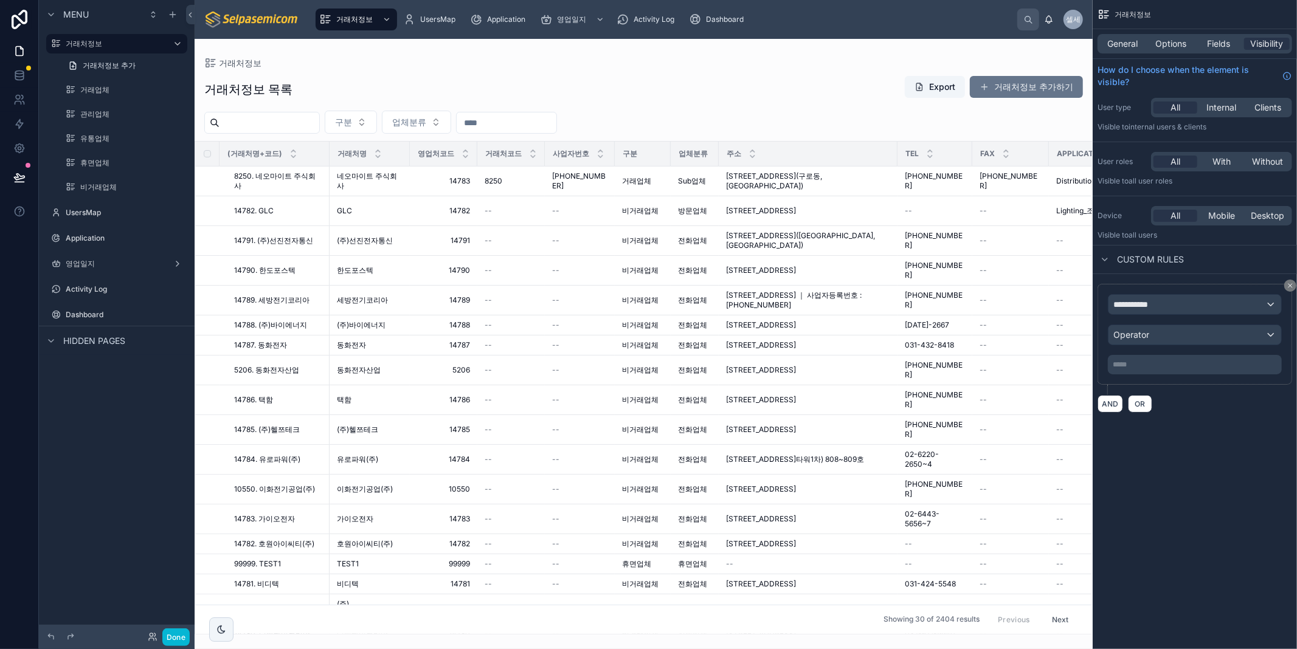
click at [1120, 531] on div "**********" at bounding box center [1195, 324] width 204 height 649
click at [680, 79] on div "거래처정보 목록 Export 거래처정보 추가하기" at bounding box center [643, 89] width 879 height 28
click at [606, 56] on div "거래처정보 거래처정보 목록 Export 거래처정보 추가하기 구분 업체분류 (거래처명+코드) 거래처명 영업처코드 거래처코드 사업자번호 구분 업체…" at bounding box center [644, 337] width 898 height 596
